Goal: Browse casually: Explore the website without a specific task or goal

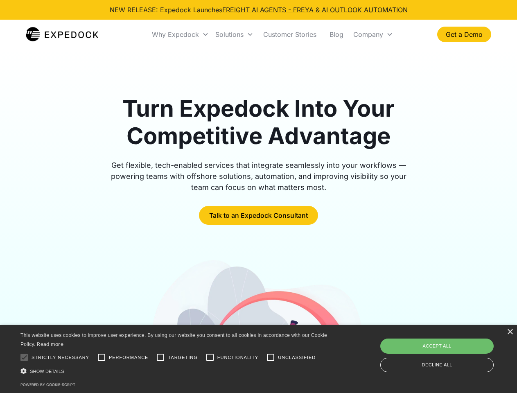
click at [181, 34] on div "Why Expedock" at bounding box center [175, 34] width 47 height 8
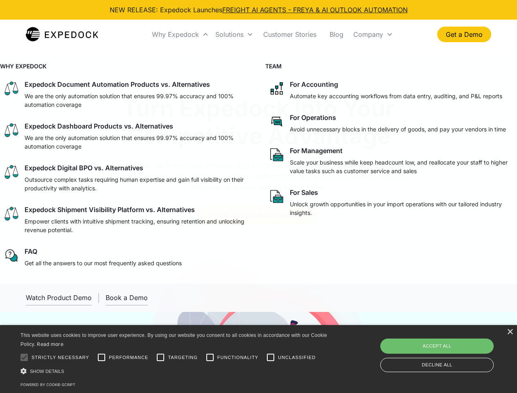
click at [234, 34] on div "Solutions" at bounding box center [229, 34] width 28 height 8
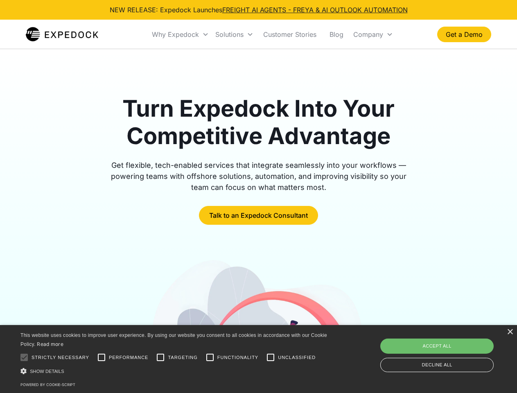
click at [373, 34] on div "Company" at bounding box center [368, 34] width 30 height 8
click at [24, 357] on div at bounding box center [24, 357] width 16 height 16
click at [102, 357] on input "Performance" at bounding box center [101, 357] width 16 height 16
checkbox input "true"
click at [160, 357] on input "Targeting" at bounding box center [160, 357] width 16 height 16
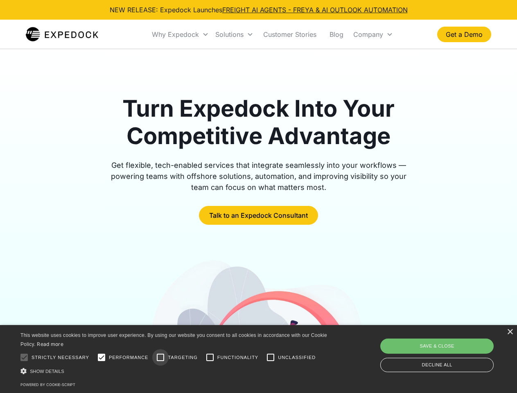
checkbox input "true"
click at [210, 357] on input "Functionality" at bounding box center [210, 357] width 16 height 16
checkbox input "true"
click at [271, 357] on input "Unclassified" at bounding box center [270, 357] width 16 height 16
checkbox input "true"
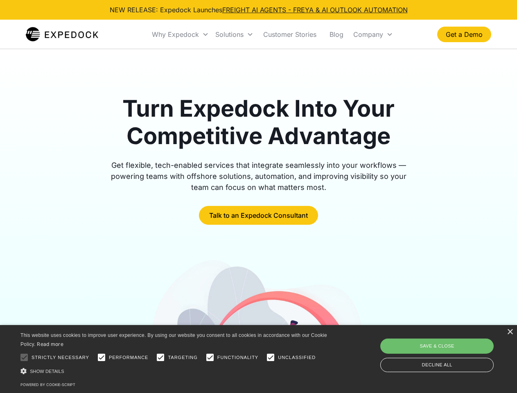
click at [175, 371] on div "Show details Hide details" at bounding box center [175, 371] width 310 height 9
